Goal: Task Accomplishment & Management: Use online tool/utility

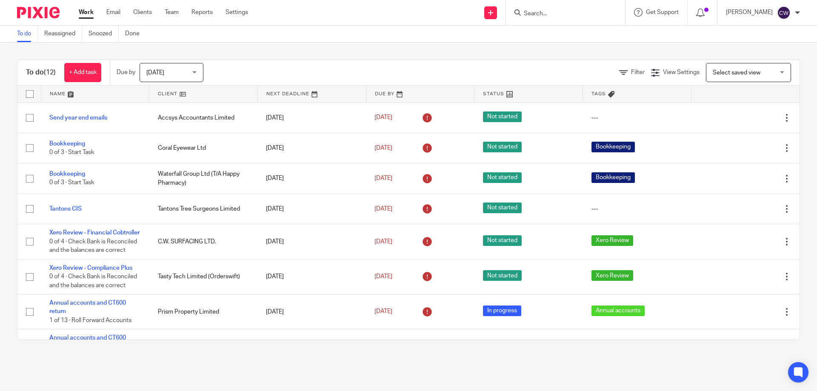
click at [537, 15] on input "Search" at bounding box center [561, 14] width 77 height 8
type input "gs4"
click at [547, 38] on link at bounding box center [593, 40] width 144 height 26
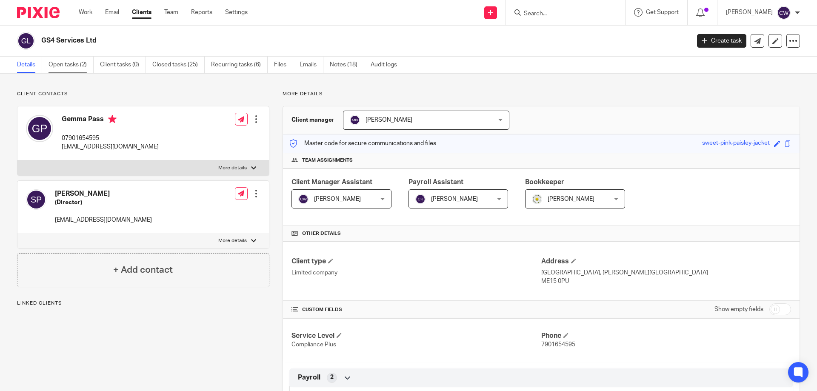
click at [77, 68] on link "Open tasks (2)" at bounding box center [71, 65] width 45 height 17
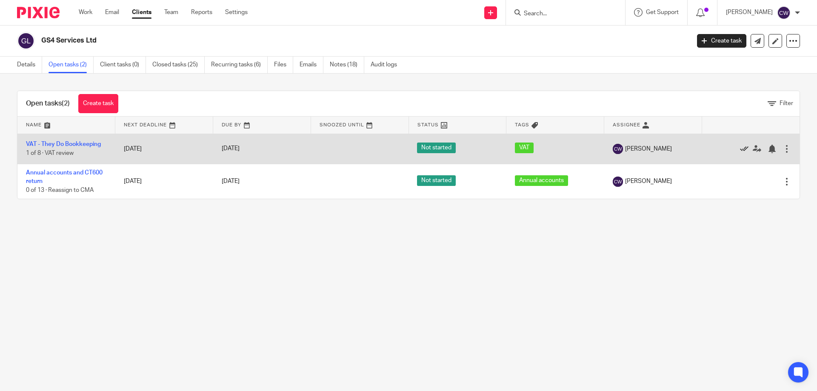
click at [740, 148] on icon at bounding box center [744, 149] width 9 height 9
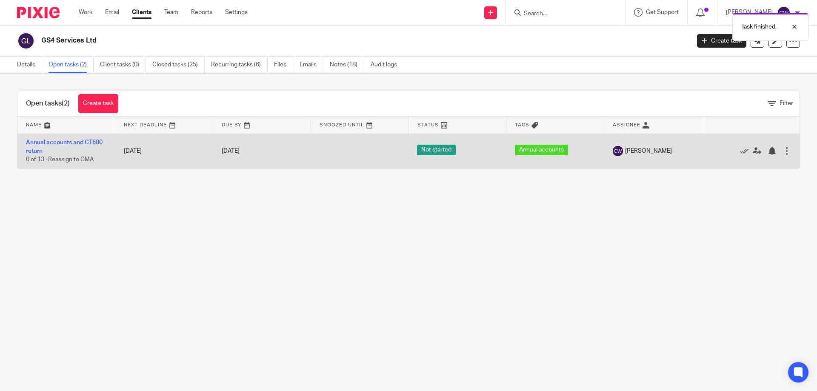
click at [119, 154] on td "[DATE]" at bounding box center [164, 151] width 98 height 35
click at [89, 143] on link "Annual accounts and CT600 return" at bounding box center [64, 147] width 77 height 14
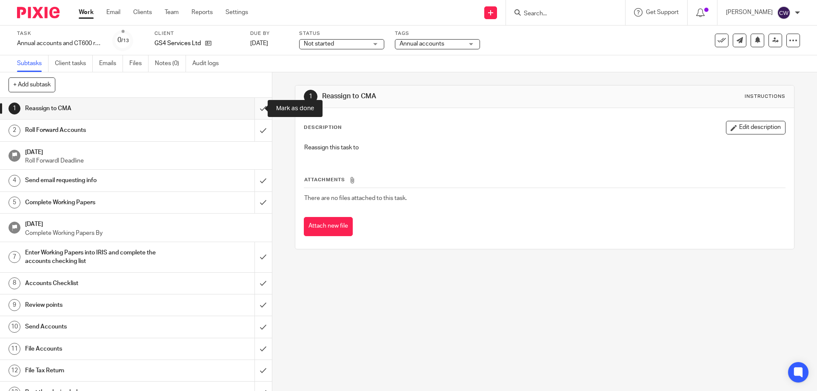
click at [249, 106] on input "submit" at bounding box center [136, 108] width 272 height 21
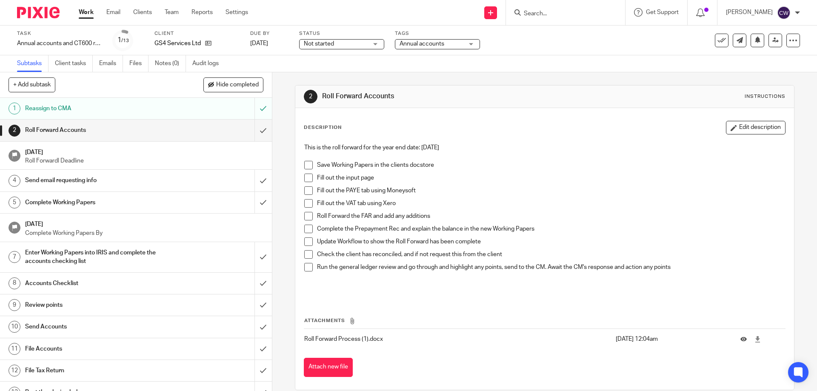
click at [304, 164] on span at bounding box center [308, 165] width 9 height 9
click at [305, 175] on span at bounding box center [308, 178] width 9 height 9
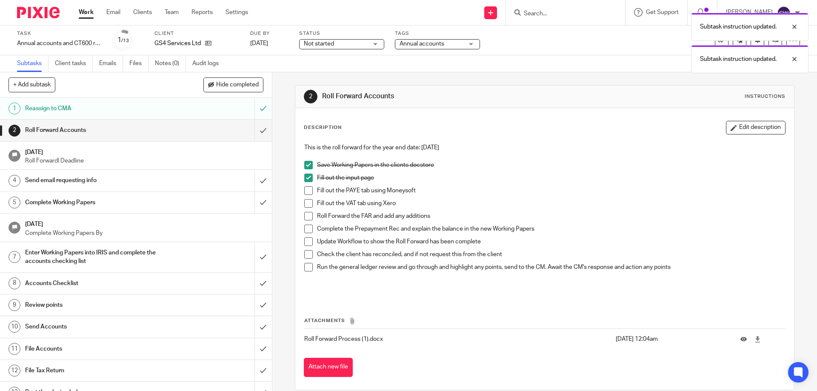
click at [305, 233] on li "Complete the Prepayment Rec and explain the balance in the new Working Papers" at bounding box center [544, 231] width 480 height 13
click at [307, 231] on span at bounding box center [308, 229] width 9 height 9
